Goal: Transaction & Acquisition: Book appointment/travel/reservation

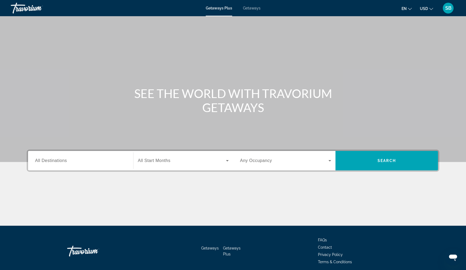
click at [251, 8] on span "Getaways" at bounding box center [252, 8] width 18 height 4
click at [53, 159] on span "All Destinations" at bounding box center [51, 160] width 32 height 5
click at [53, 159] on input "Destination All Destinations" at bounding box center [80, 160] width 91 height 6
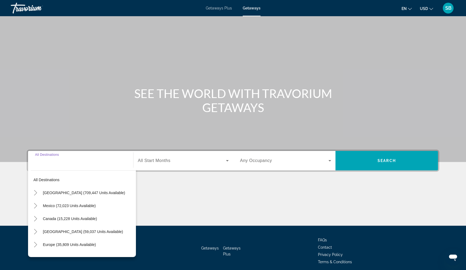
scroll to position [22, 0]
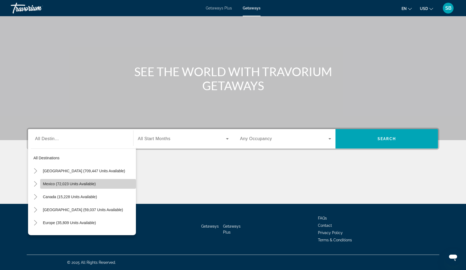
click at [50, 186] on span "Mexico (72,023 units available)" at bounding box center [69, 183] width 53 height 4
type input "**********"
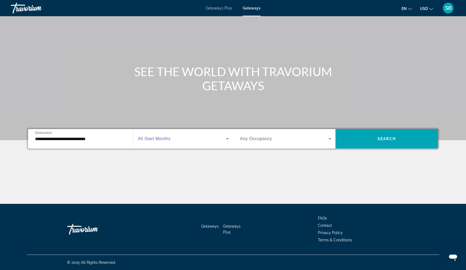
click at [186, 139] on span "Search widget" at bounding box center [182, 138] width 88 height 6
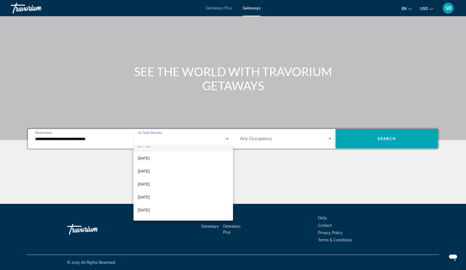
scroll to position [101, 0]
click at [150, 184] on span "June 2026" at bounding box center [144, 183] width 12 height 6
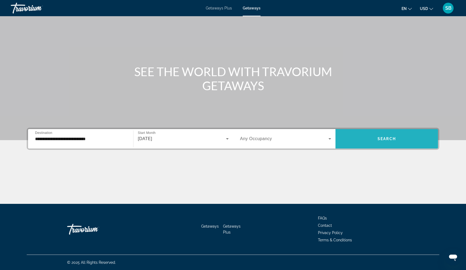
click at [380, 144] on span "Search widget" at bounding box center [386, 138] width 102 height 13
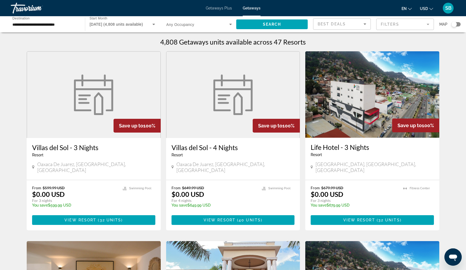
click at [403, 24] on mat-form-field "Filters" at bounding box center [405, 24] width 58 height 11
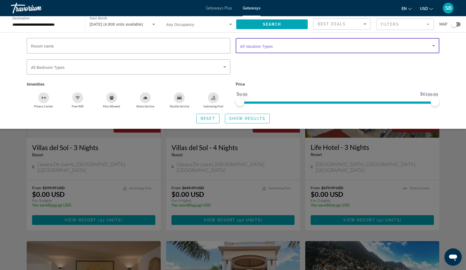
click at [346, 48] on span "Search widget" at bounding box center [336, 45] width 192 height 6
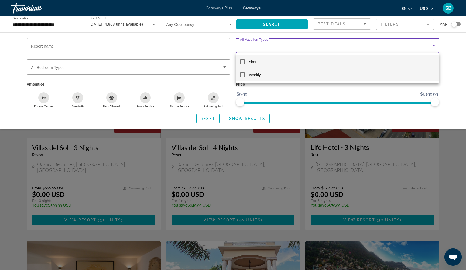
click at [243, 75] on mat-pseudo-checkbox at bounding box center [242, 74] width 5 height 5
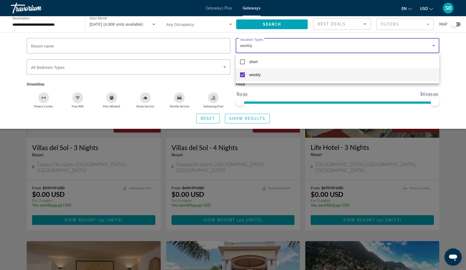
click at [237, 119] on div at bounding box center [233, 135] width 466 height 270
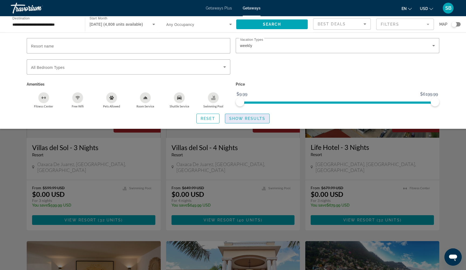
click at [239, 119] on span "Show Results" at bounding box center [247, 118] width 36 height 4
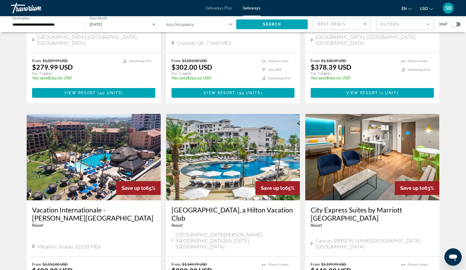
scroll to position [542, 0]
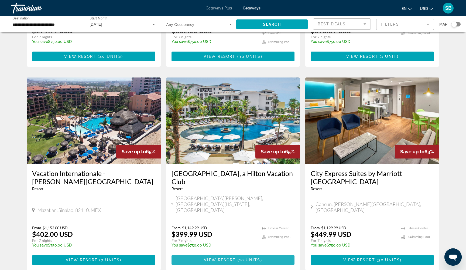
click at [206, 258] on span "View Resort" at bounding box center [220, 260] width 32 height 4
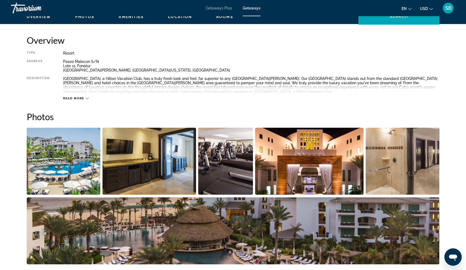
scroll to position [172, 0]
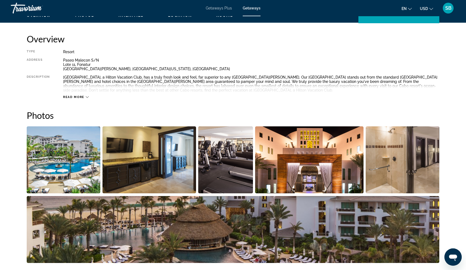
click at [77, 163] on img "Open full-screen image slider" at bounding box center [64, 159] width 74 height 67
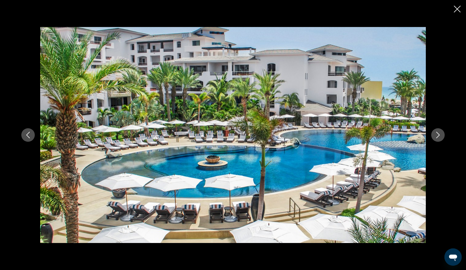
click at [439, 136] on icon "Next image" at bounding box center [438, 135] width 6 height 6
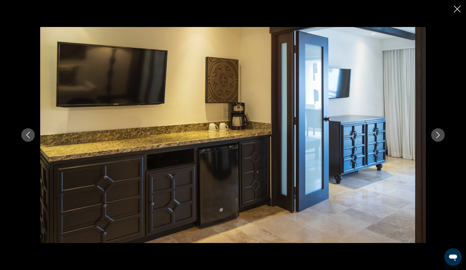
click at [439, 136] on icon "Next image" at bounding box center [438, 135] width 6 height 6
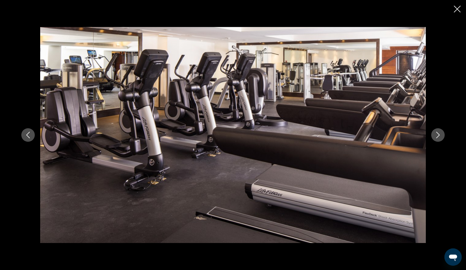
click at [439, 136] on icon "Next image" at bounding box center [438, 135] width 6 height 6
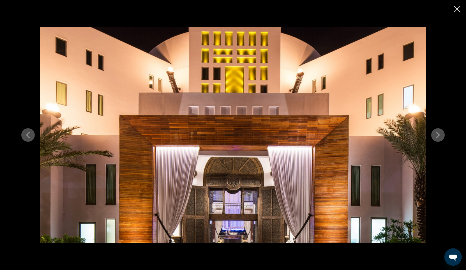
click at [439, 136] on icon "Next image" at bounding box center [438, 135] width 6 height 6
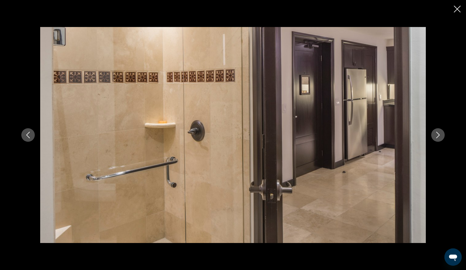
click at [439, 136] on icon "Next image" at bounding box center [438, 135] width 6 height 6
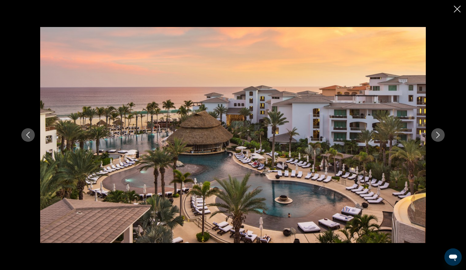
click at [439, 136] on icon "Next image" at bounding box center [438, 135] width 6 height 6
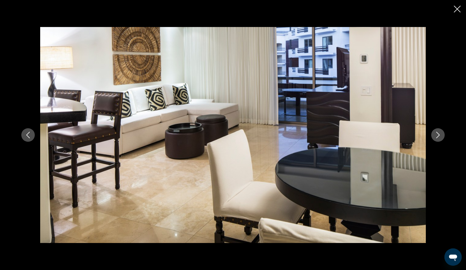
click at [458, 9] on icon "Close slideshow" at bounding box center [457, 9] width 7 height 7
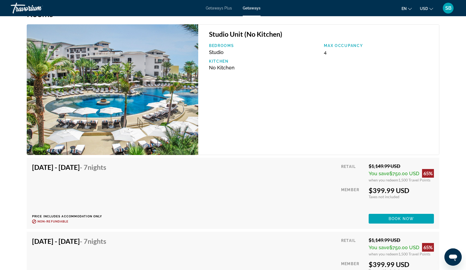
scroll to position [861, 0]
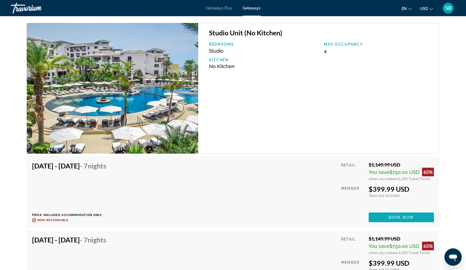
click at [410, 217] on span "Book now" at bounding box center [402, 217] width 26 height 4
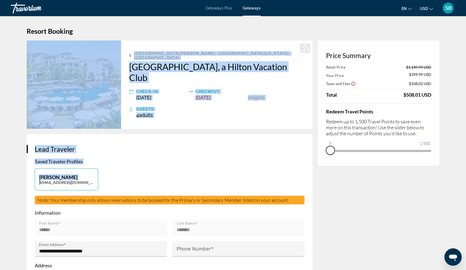
drag, startPoint x: 426, startPoint y: 158, endPoint x: 294, endPoint y: 152, distance: 131.8
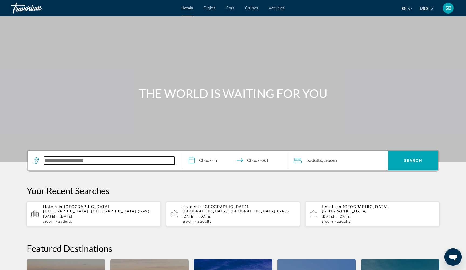
click at [61, 159] on input "Search widget" at bounding box center [109, 160] width 131 height 8
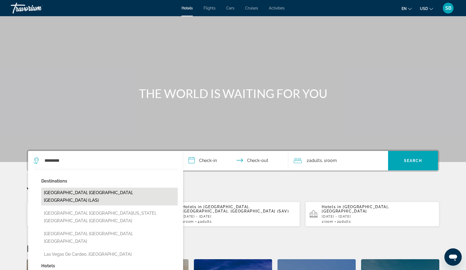
click at [71, 192] on button "[GEOGRAPHIC_DATA], [GEOGRAPHIC_DATA], [GEOGRAPHIC_DATA] (LAS)" at bounding box center [109, 196] width 136 height 18
type input "**********"
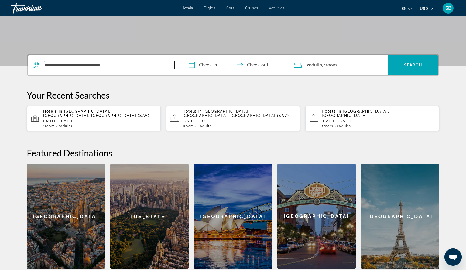
scroll to position [132, 0]
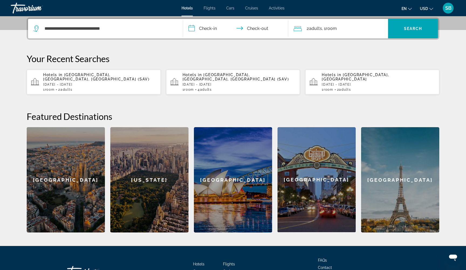
click at [209, 29] on input "**********" at bounding box center [236, 29] width 107 height 21
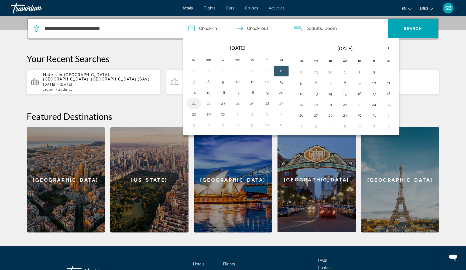
click at [196, 102] on button "21" at bounding box center [194, 104] width 9 height 8
click at [255, 106] on button "25" at bounding box center [252, 104] width 9 height 8
type input "**********"
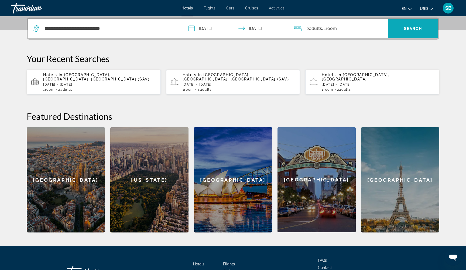
click at [410, 32] on span "Search widget" at bounding box center [413, 28] width 50 height 13
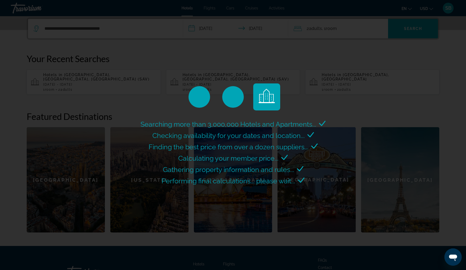
scroll to position [0, 0]
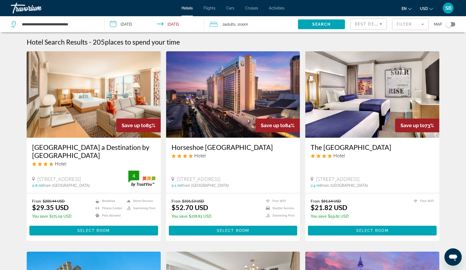
click at [406, 22] on mat-form-field "Filter" at bounding box center [410, 24] width 36 height 11
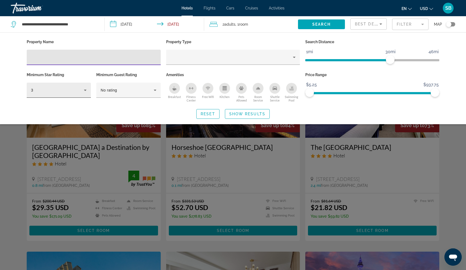
click at [84, 90] on icon "Hotel Filters" at bounding box center [85, 90] width 6 height 6
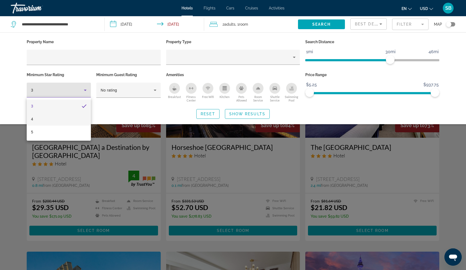
click at [63, 119] on mat-option "4" at bounding box center [59, 118] width 64 height 13
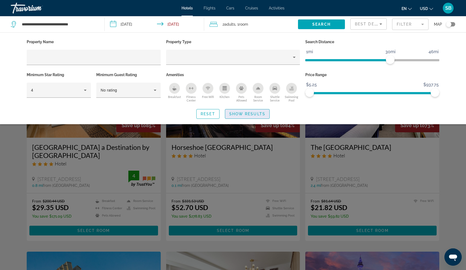
click at [247, 114] on span "Show Results" at bounding box center [247, 114] width 36 height 4
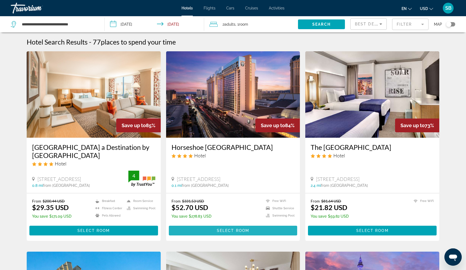
click at [222, 231] on span "Select Room" at bounding box center [233, 230] width 32 height 4
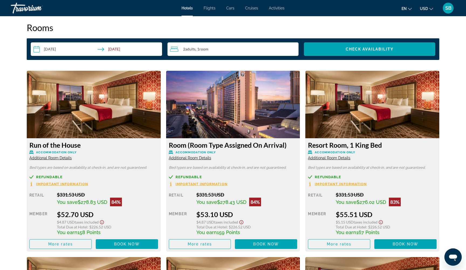
scroll to position [688, 0]
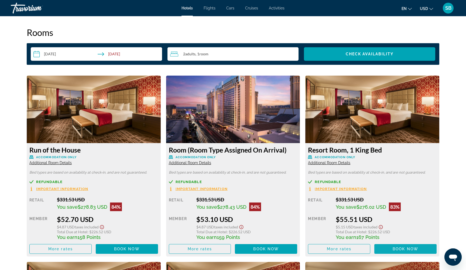
click at [407, 250] on span "Book now" at bounding box center [406, 248] width 26 height 4
